Goal: Information Seeking & Learning: Learn about a topic

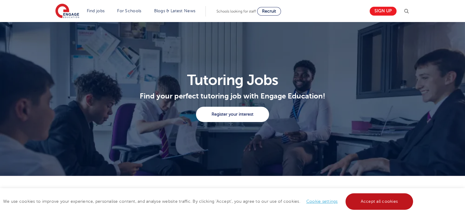
click at [360, 204] on link "Accept all cookies" at bounding box center [379, 201] width 68 height 16
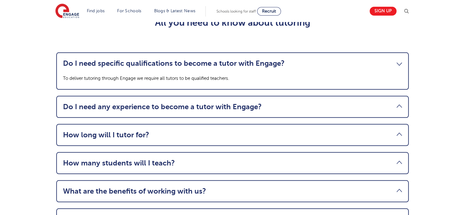
scroll to position [642, 0]
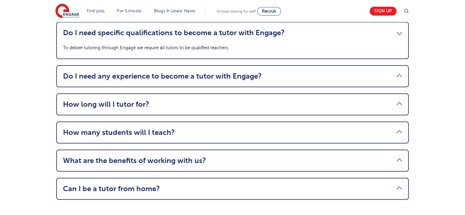
click at [376, 108] on link "How long will I tutor for?" at bounding box center [232, 104] width 339 height 9
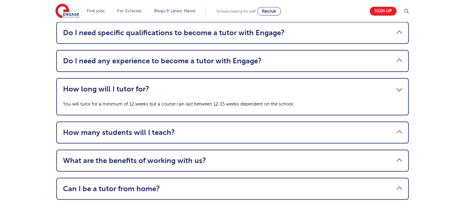
click at [239, 135] on link "How many students will I teach?" at bounding box center [232, 132] width 339 height 9
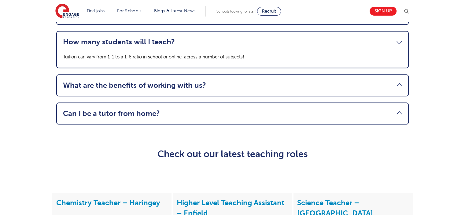
scroll to position [733, 0]
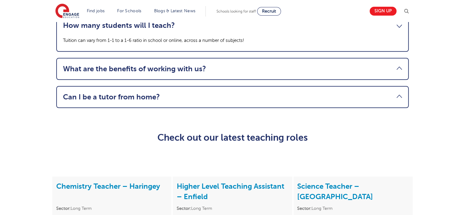
click at [214, 73] on link "What are the benefits of working with us?" at bounding box center [232, 68] width 339 height 9
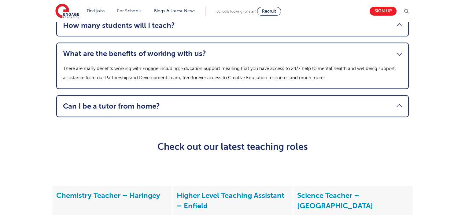
click at [185, 110] on link "Can I be a tutor from home?" at bounding box center [232, 106] width 339 height 9
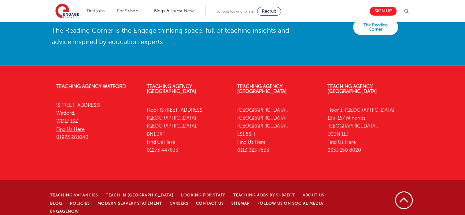
scroll to position [1419, 0]
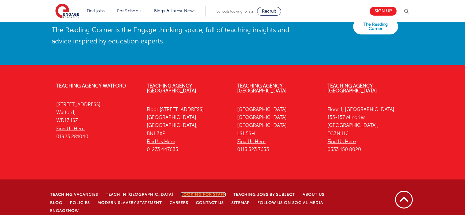
click at [181, 192] on link "Looking for staff" at bounding box center [203, 194] width 45 height 4
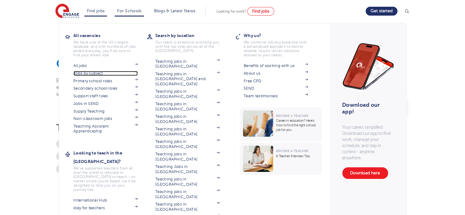
click at [93, 74] on link "Jobs by subject" at bounding box center [105, 73] width 64 height 5
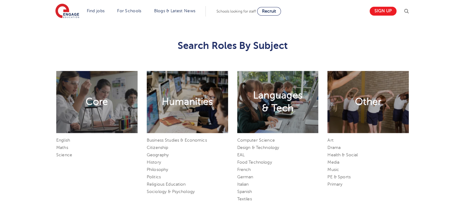
scroll to position [305, 0]
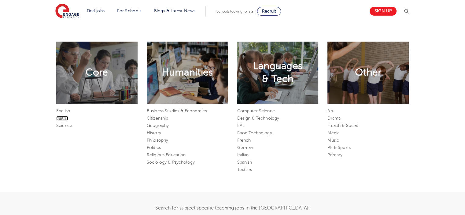
click at [61, 116] on link "Maths" at bounding box center [62, 118] width 12 height 5
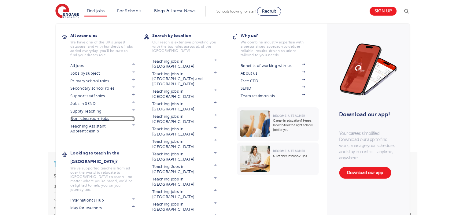
click at [89, 117] on link "Non-classroom jobs" at bounding box center [102, 118] width 64 height 5
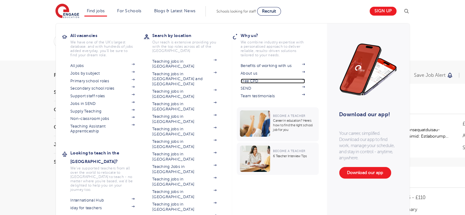
click at [247, 81] on link "Free CPD" at bounding box center [272, 81] width 64 height 5
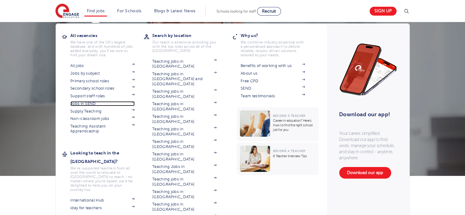
click at [89, 102] on link "Jobs in SEND" at bounding box center [102, 103] width 64 height 5
